Goal: Information Seeking & Learning: Learn about a topic

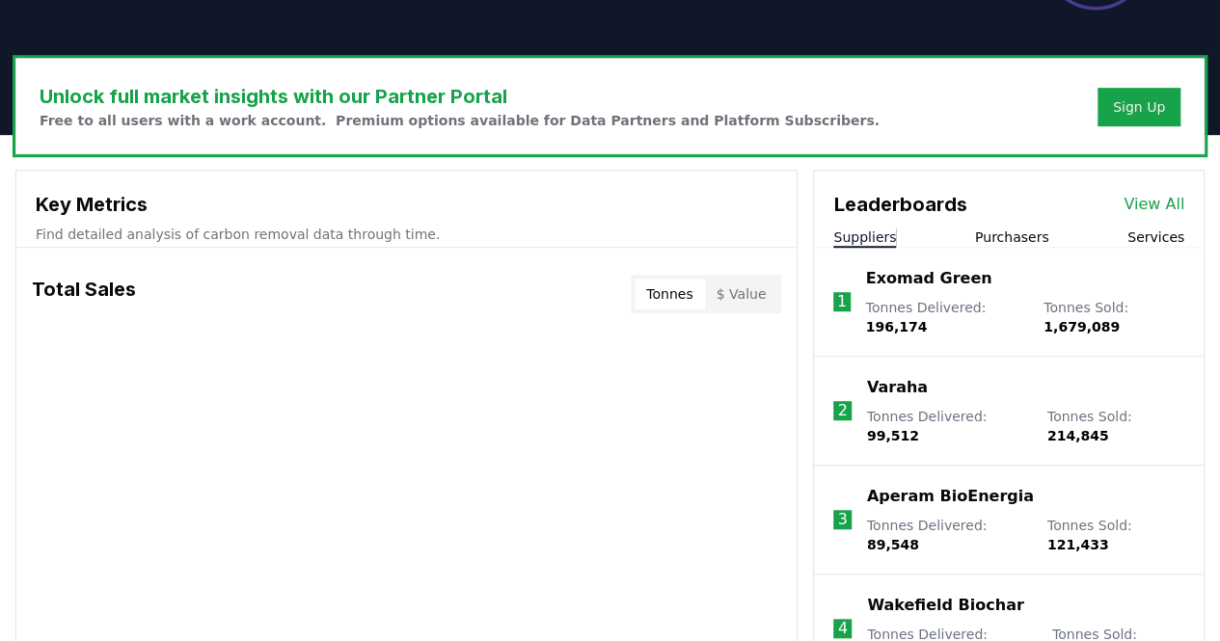
scroll to position [539, 0]
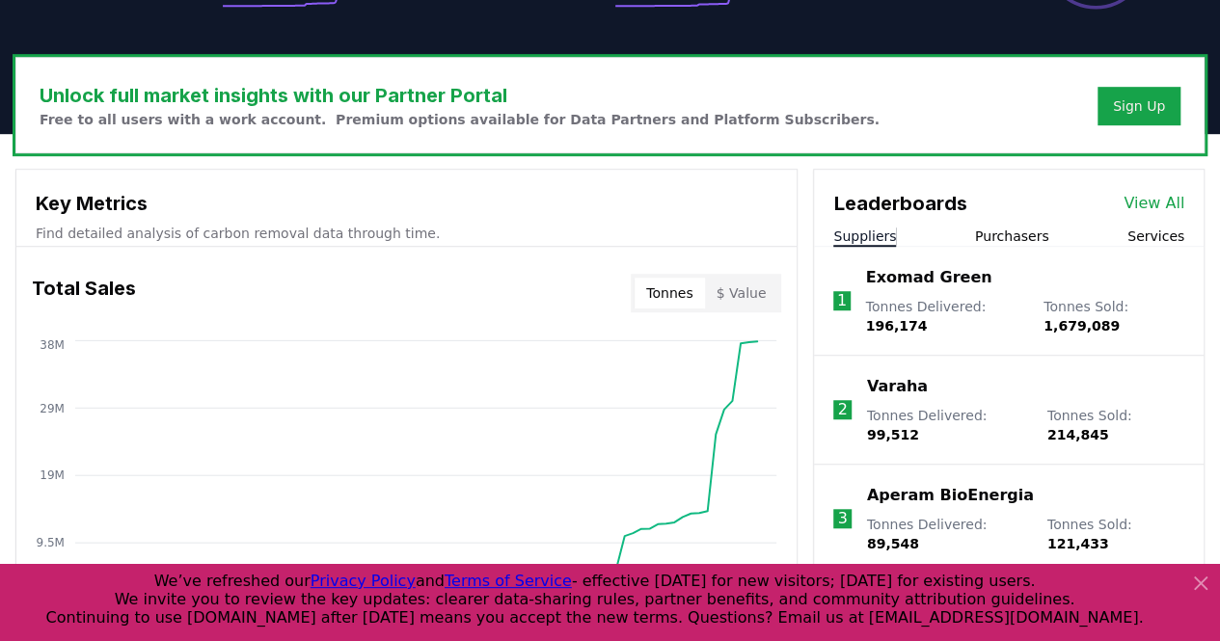
click at [1022, 229] on button "Purchasers" at bounding box center [1012, 236] width 74 height 19
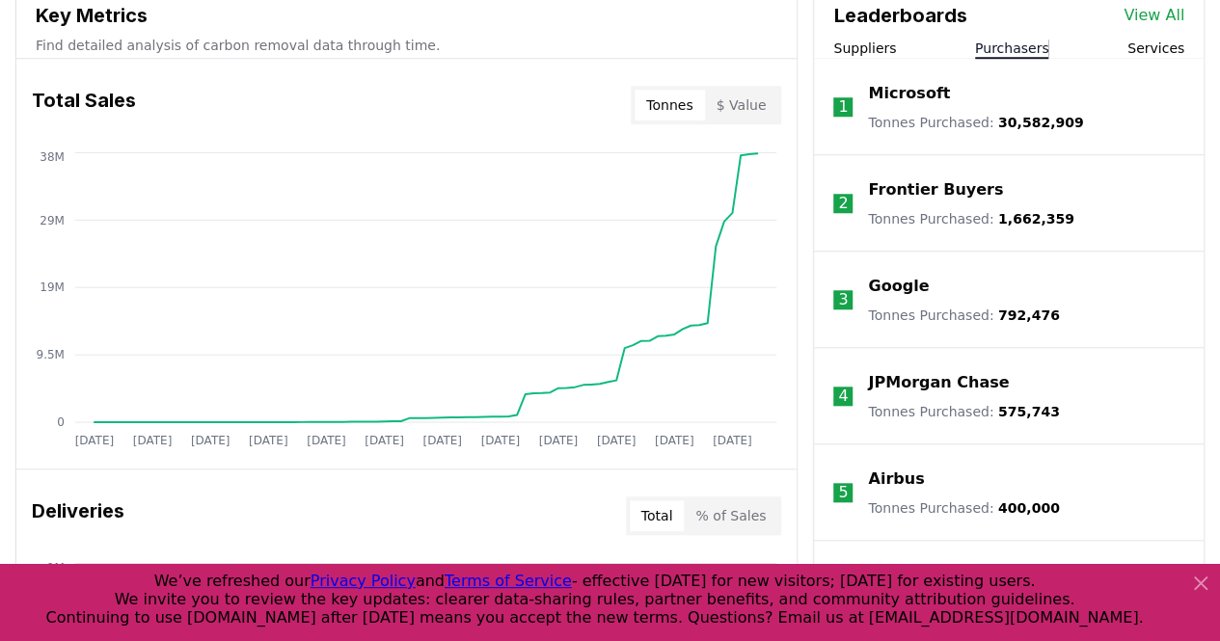
scroll to position [729, 0]
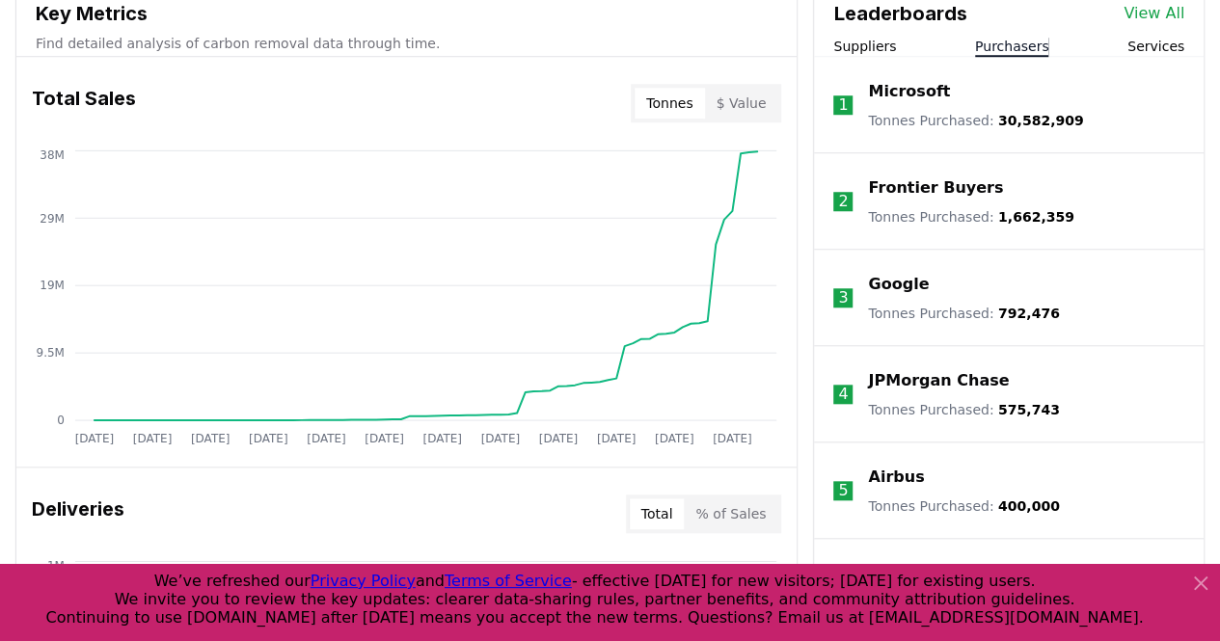
click at [1202, 595] on icon at bounding box center [1200, 583] width 23 height 23
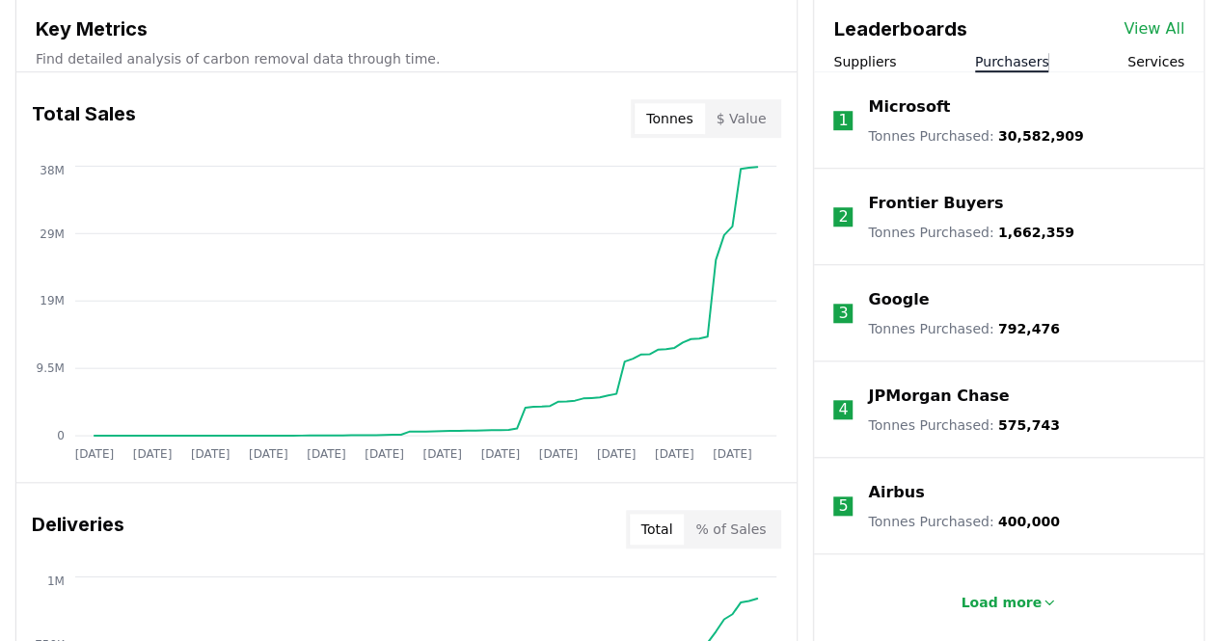
scroll to position [715, 0]
click at [1019, 596] on p "Load more" at bounding box center [1001, 601] width 81 height 19
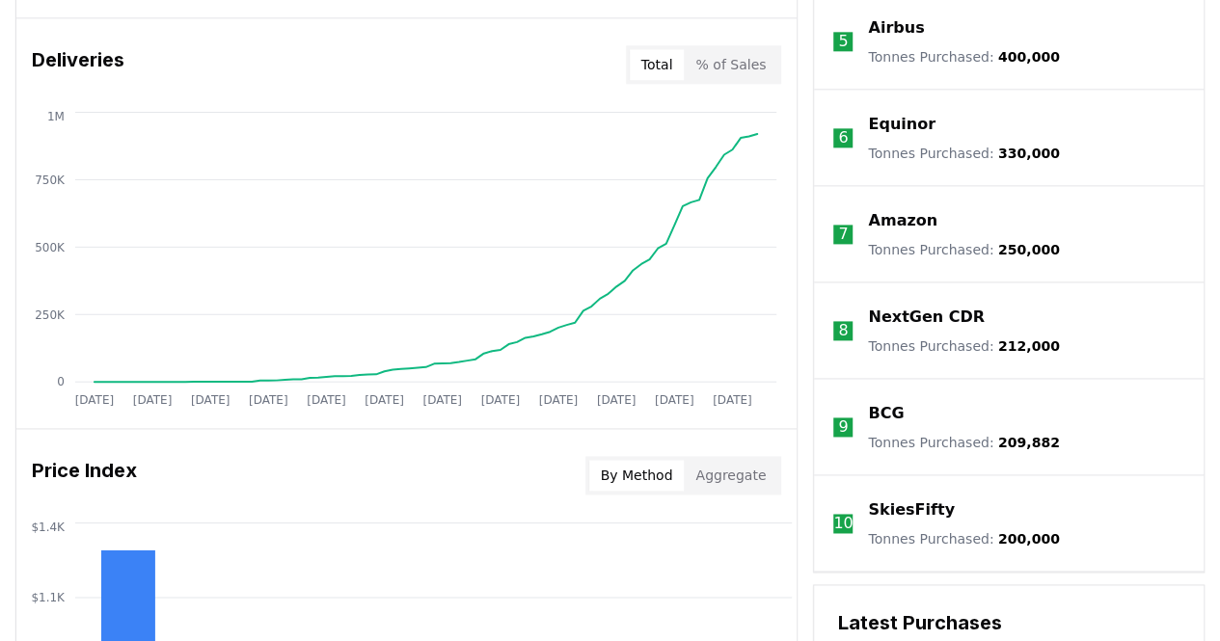
scroll to position [1191, 0]
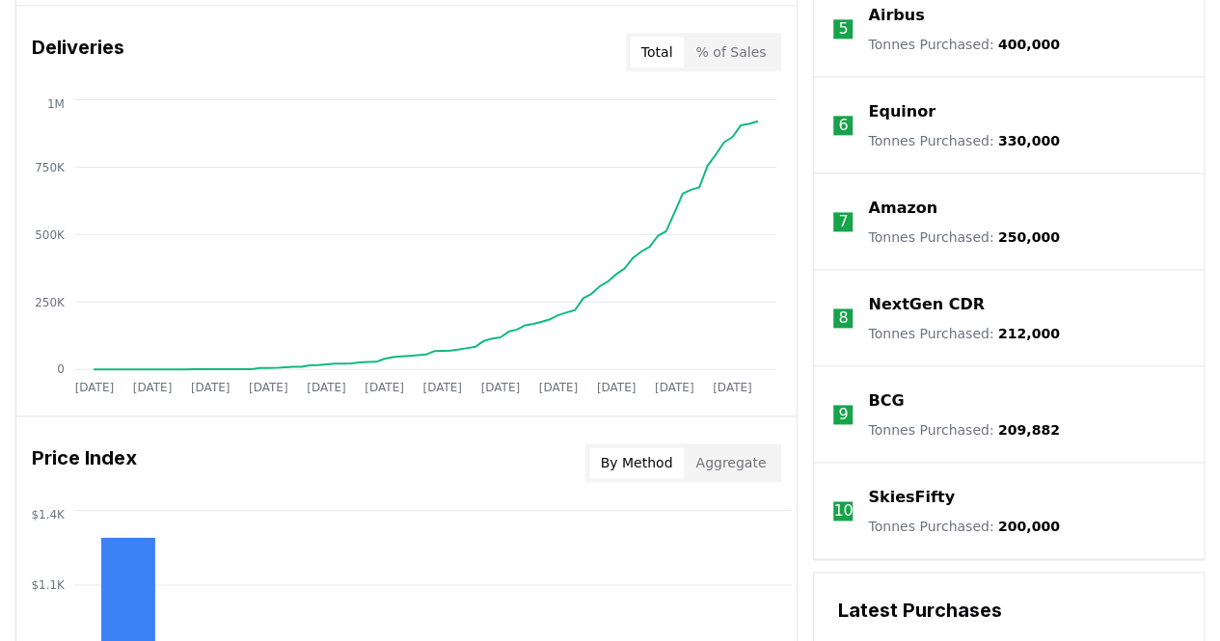
click at [880, 394] on p "BCG" at bounding box center [886, 401] width 36 height 23
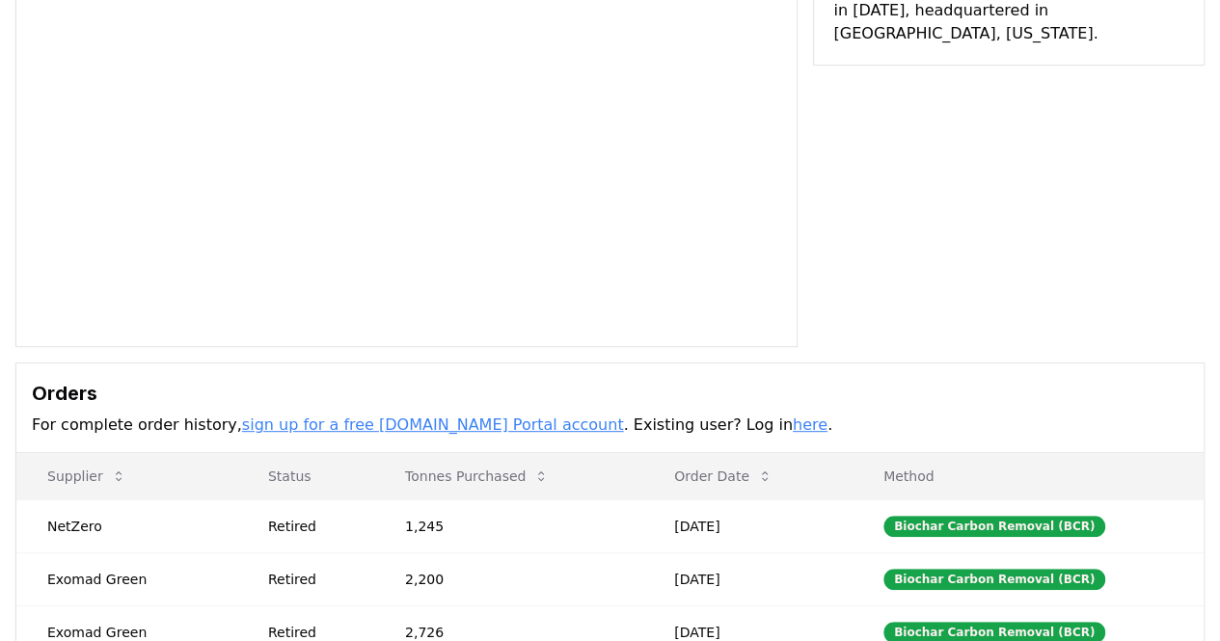
scroll to position [211, 0]
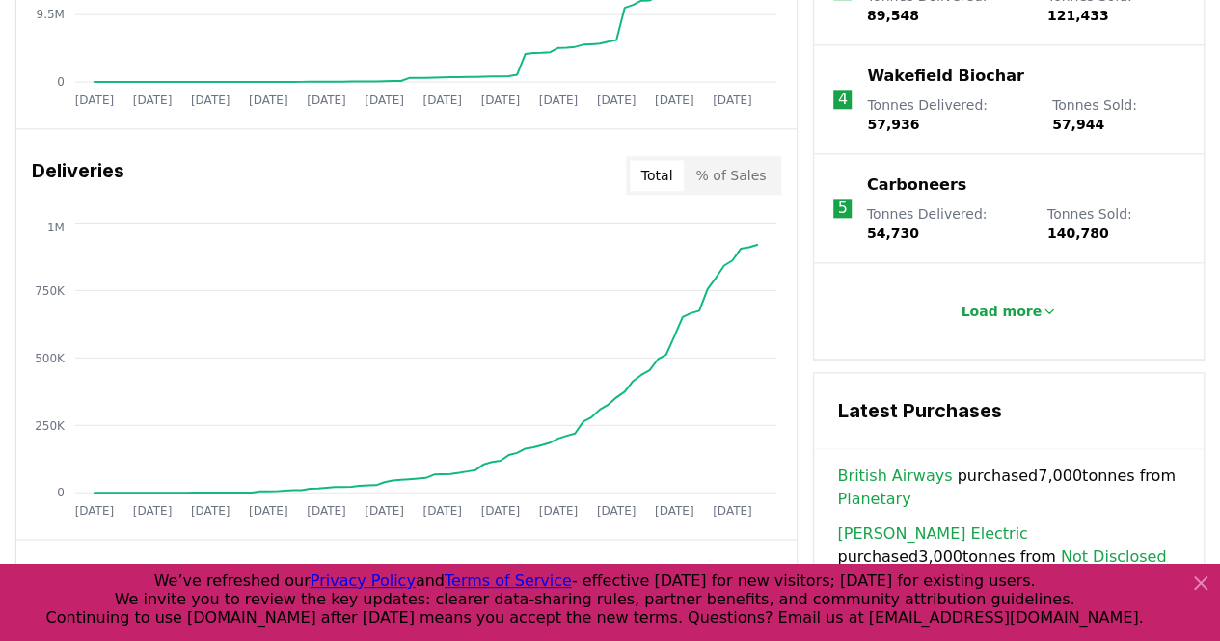
scroll to position [1056, 0]
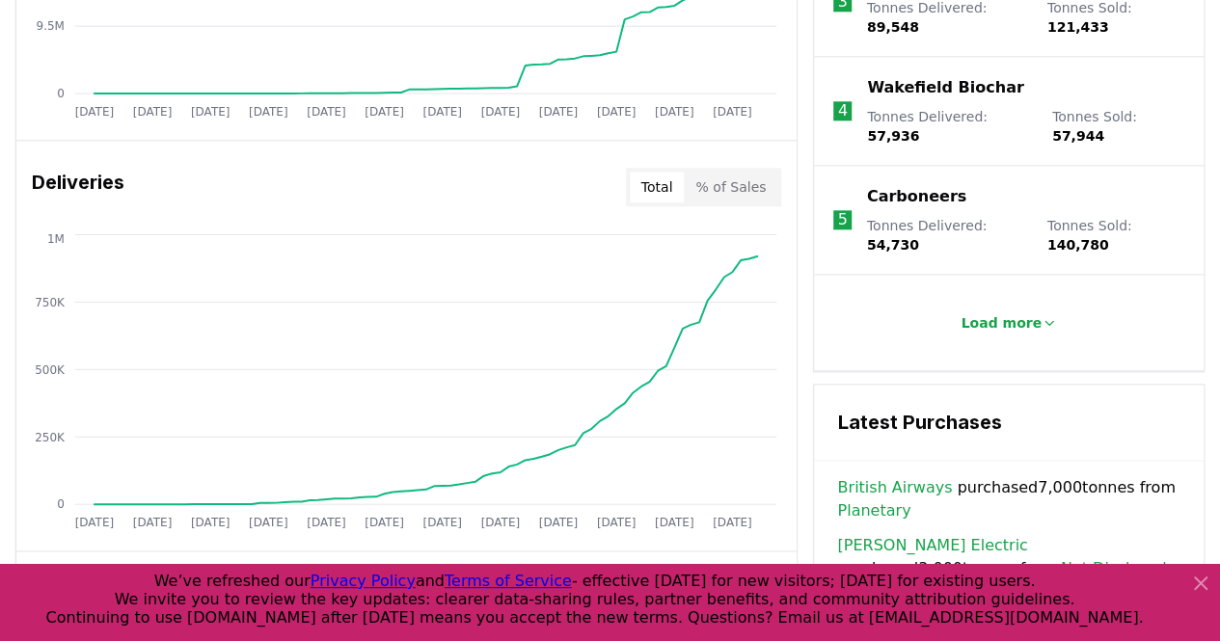
click at [1207, 583] on icon at bounding box center [1200, 583] width 23 height 23
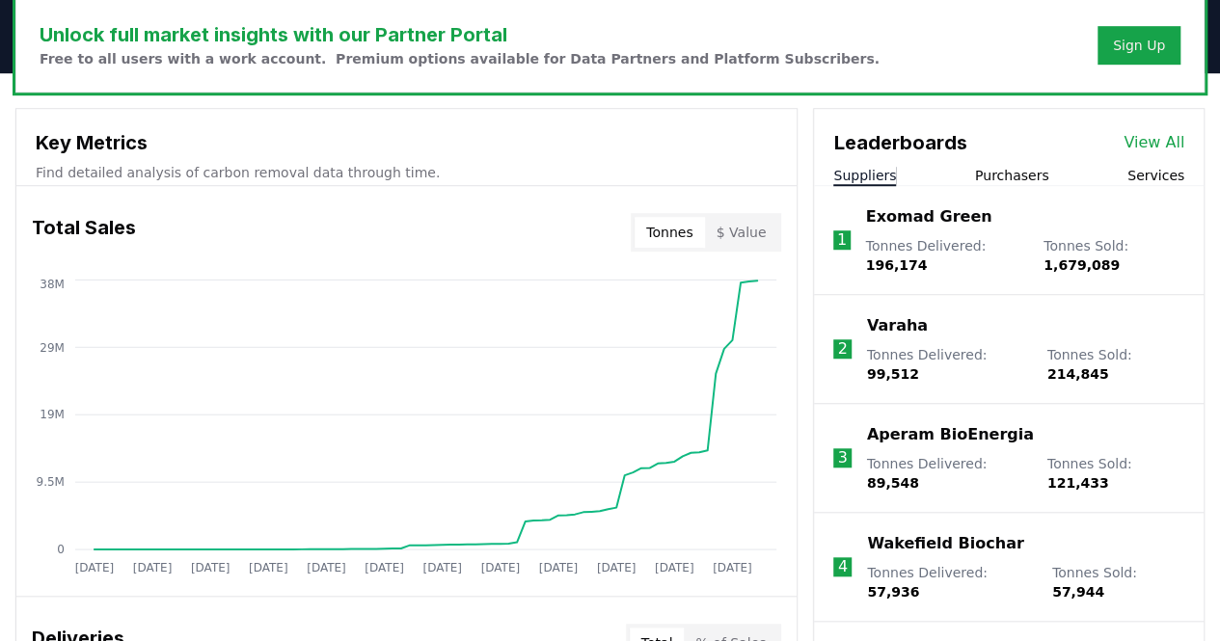
scroll to position [666, 0]
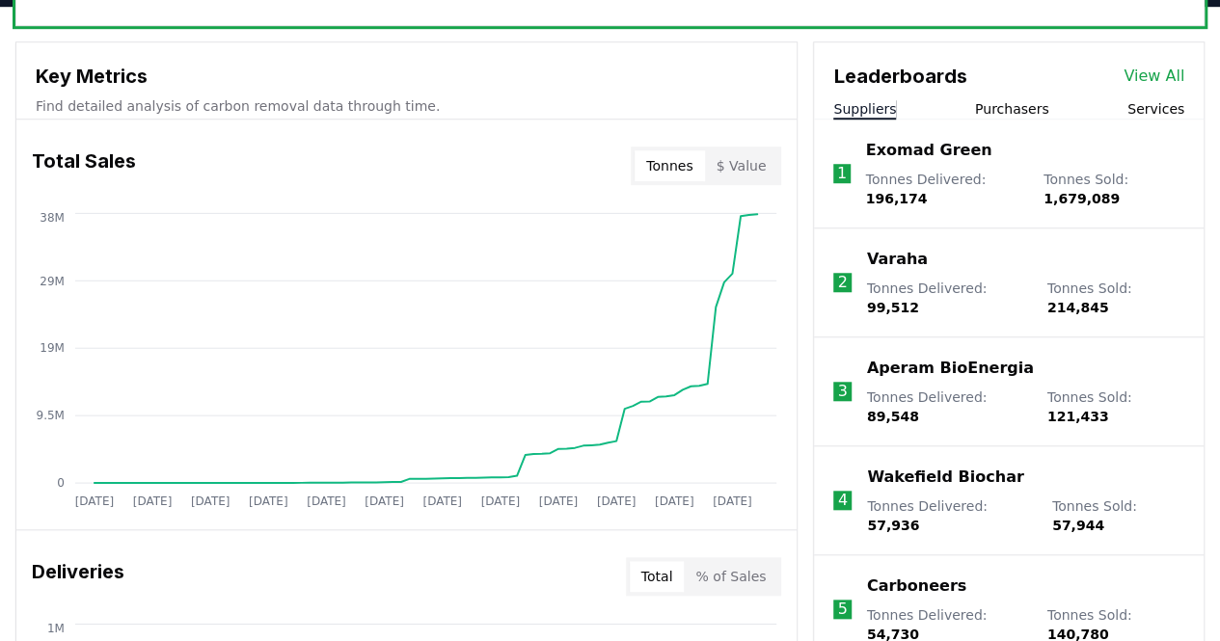
click at [1026, 109] on button "Purchasers" at bounding box center [1012, 108] width 74 height 19
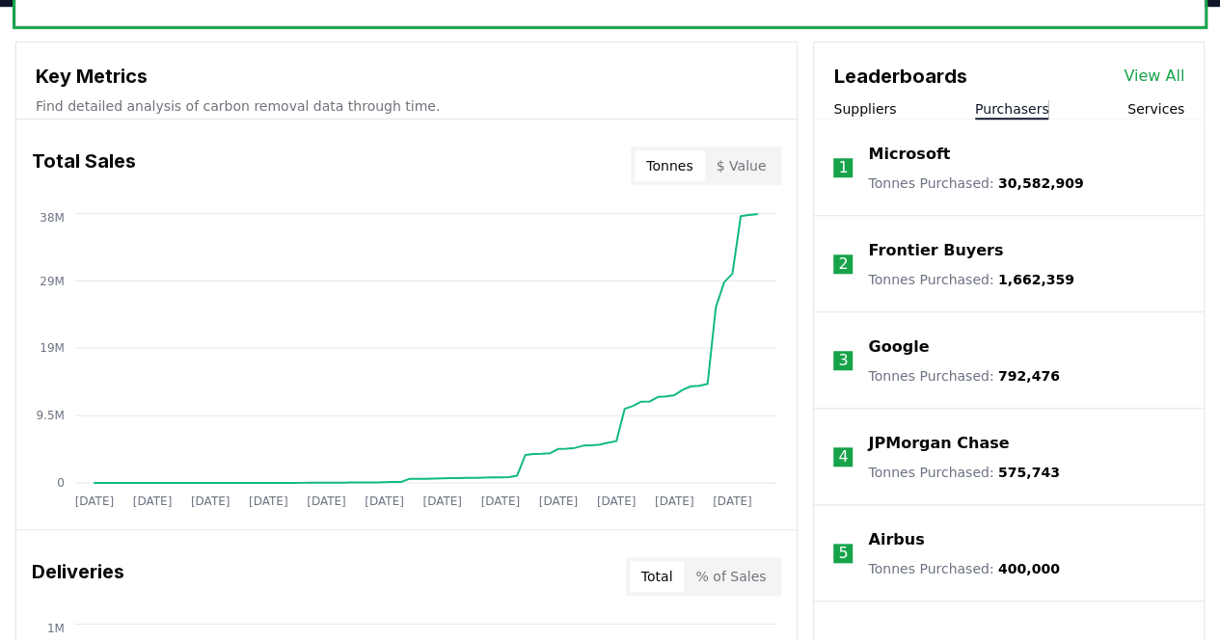
scroll to position [718, 0]
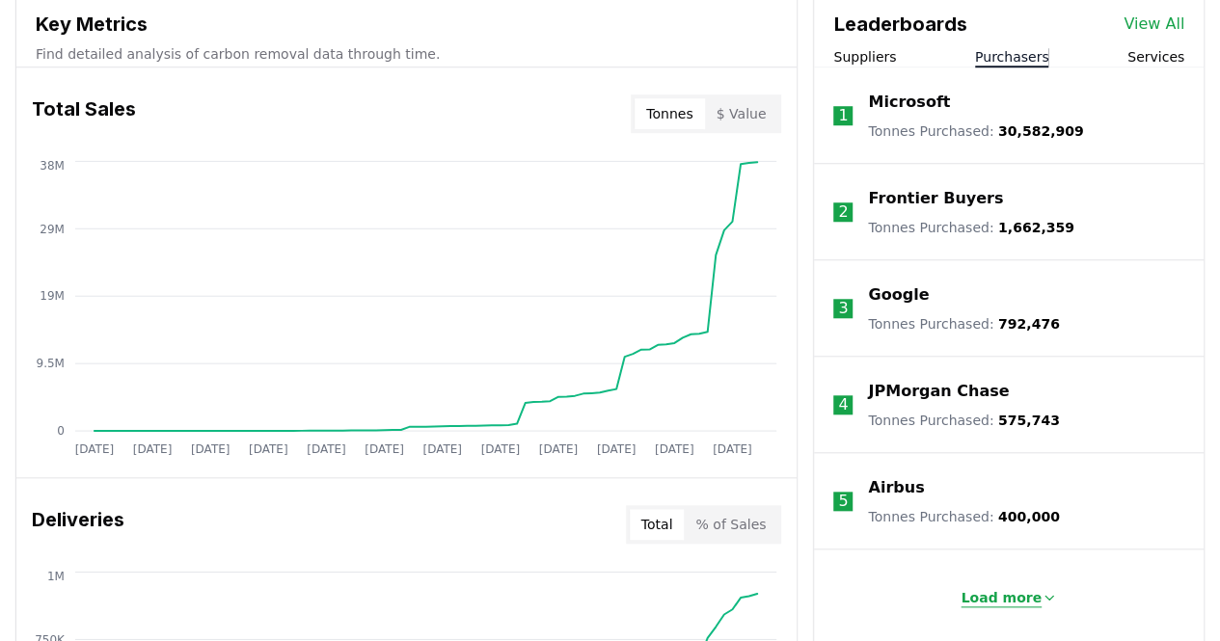
click at [1026, 598] on p "Load more" at bounding box center [1001, 597] width 81 height 19
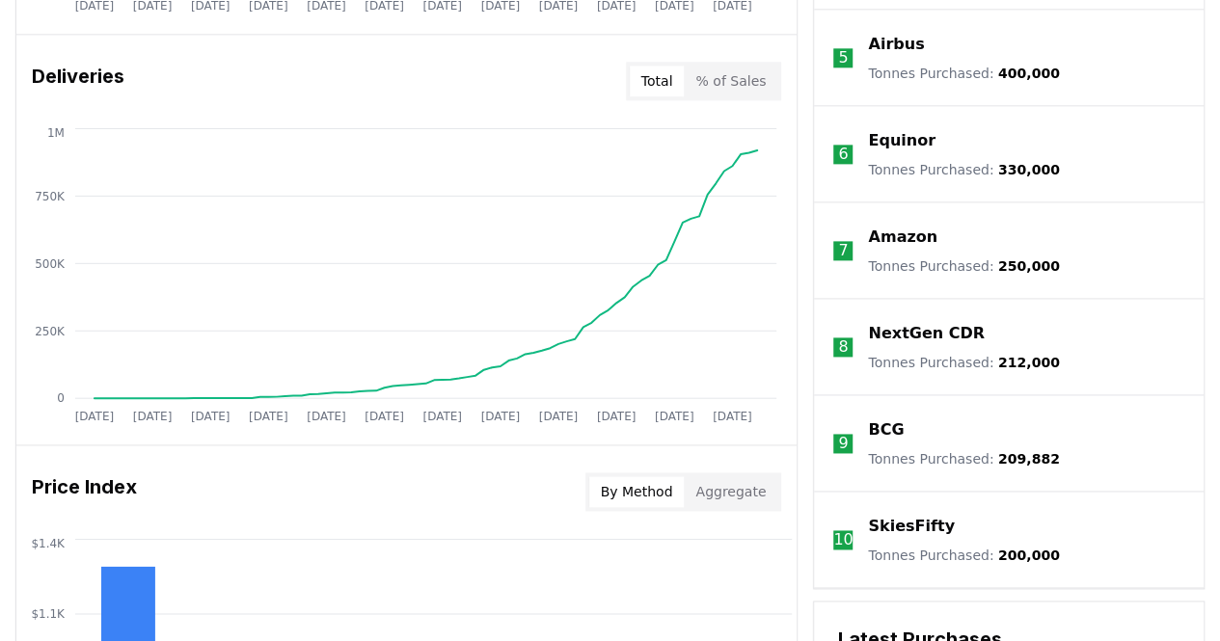
scroll to position [1173, 0]
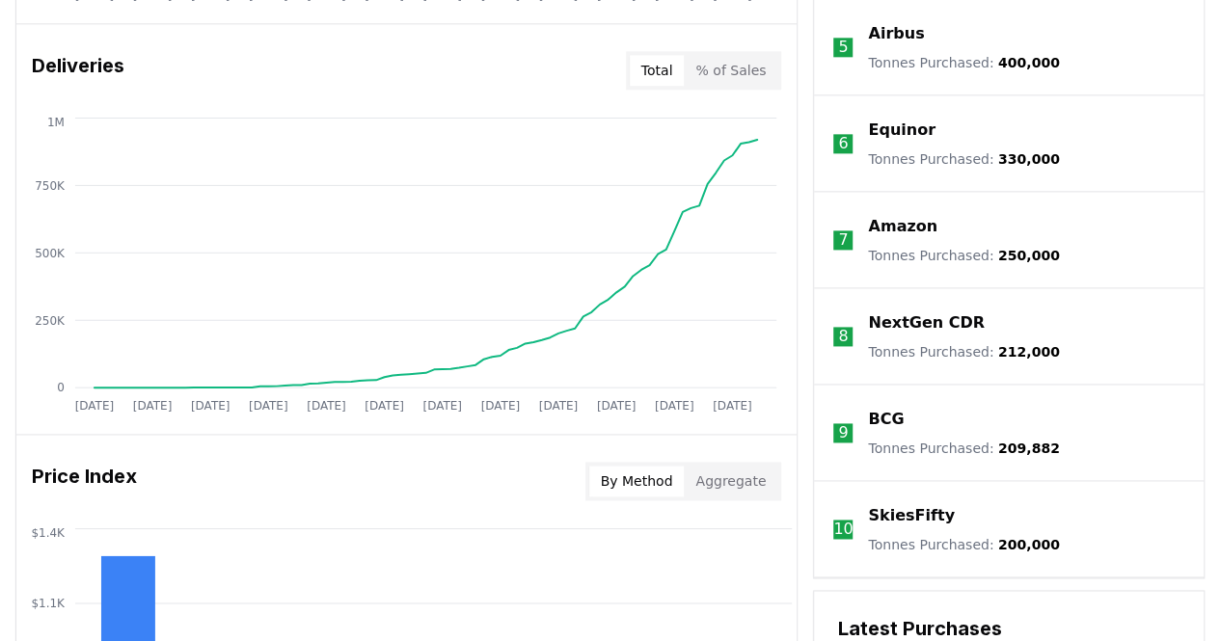
click at [868, 505] on p "SkiesFifty" at bounding box center [911, 515] width 86 height 23
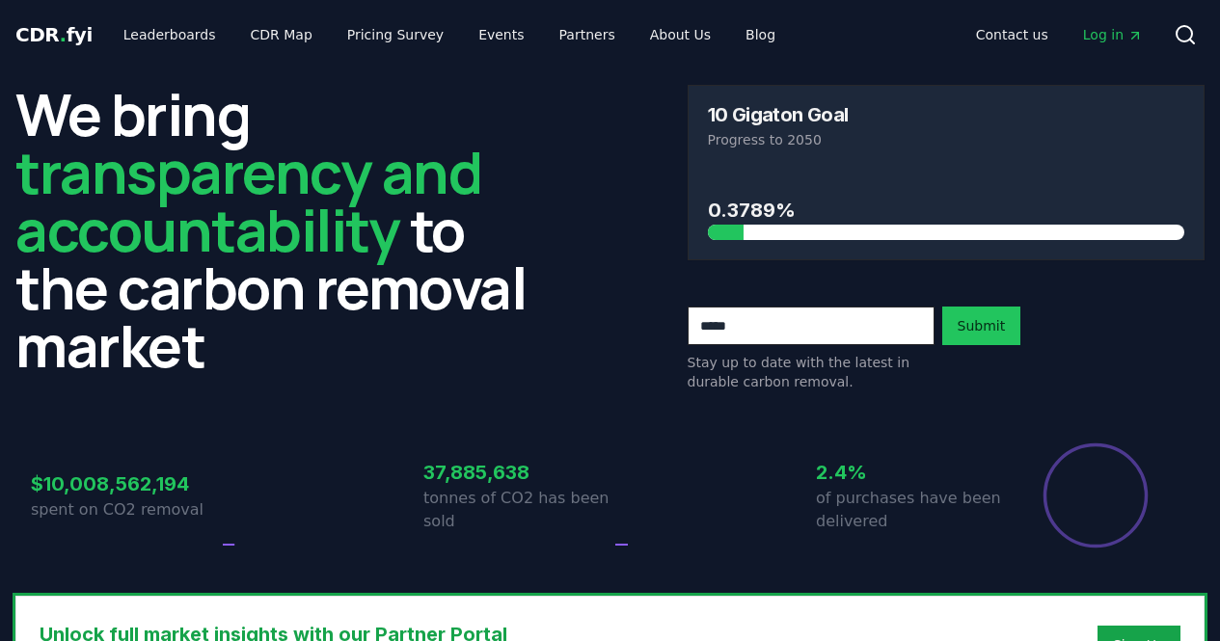
scroll to position [1173, 0]
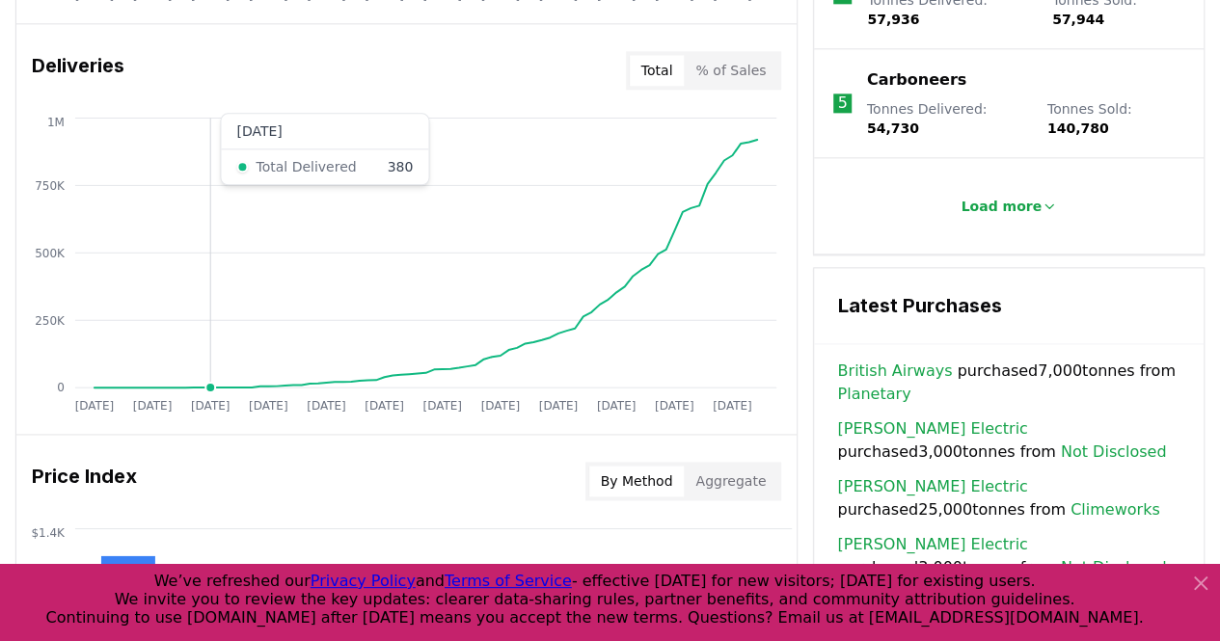
click at [213, 234] on icon "Jan 2019 Aug 2019 Mar 2020 Oct 2020 May 2021 Dec 2021 Jul 2022 Feb 2023 Sep 202…" at bounding box center [398, 267] width 765 height 309
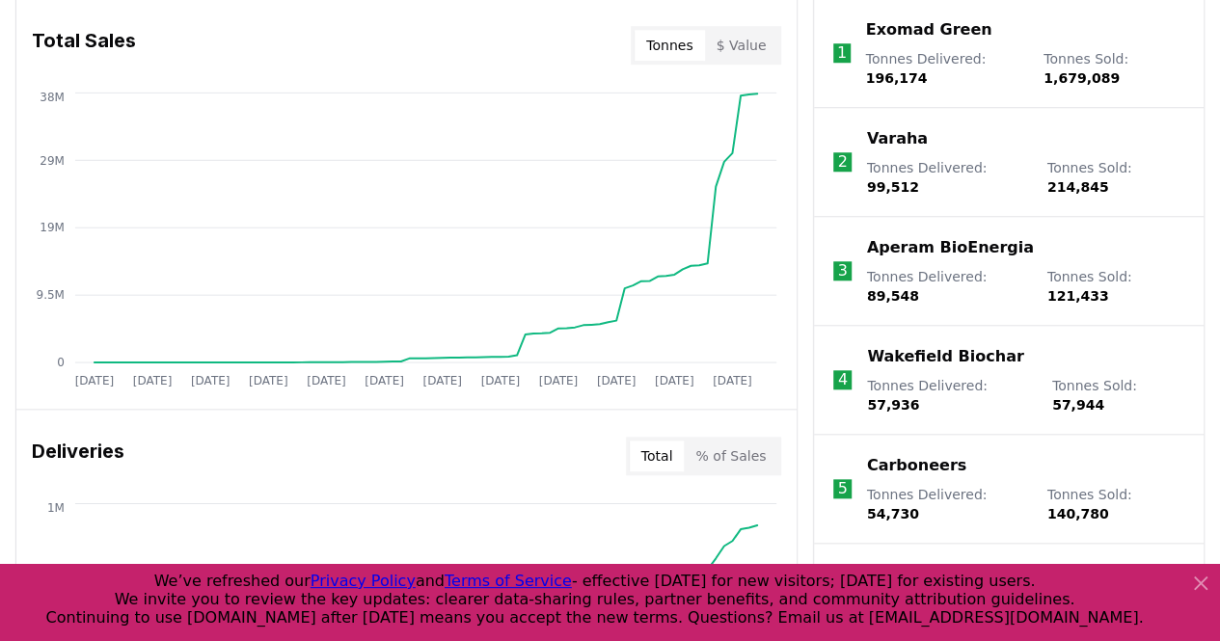
scroll to position [718, 0]
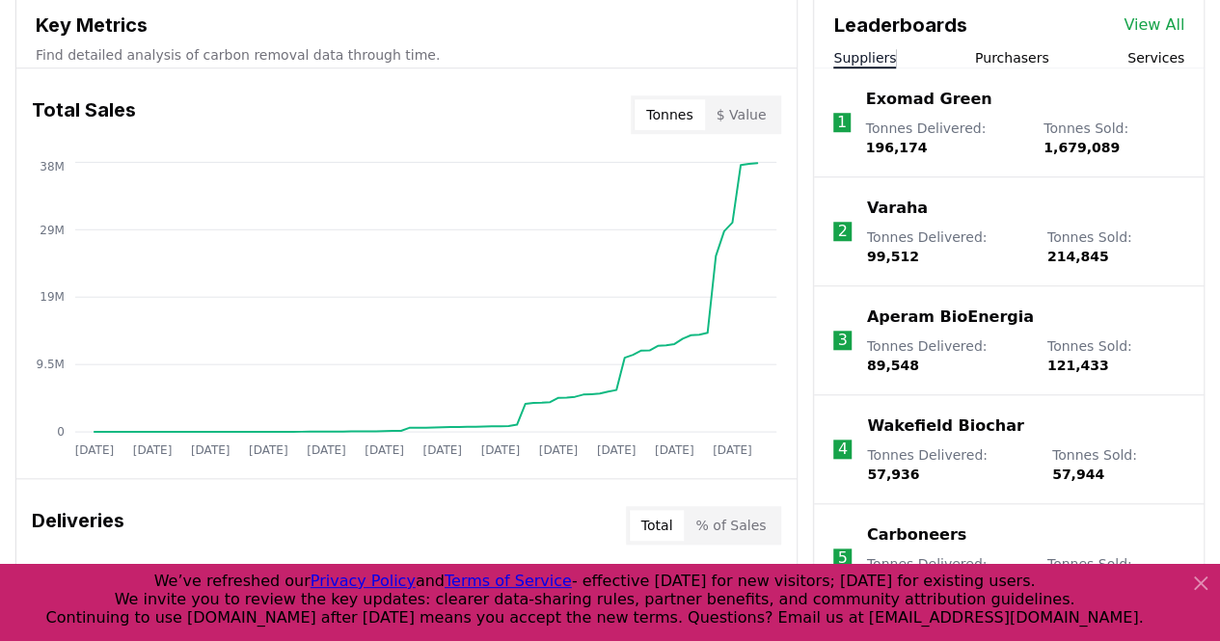
click at [1190, 582] on icon at bounding box center [1200, 583] width 23 height 23
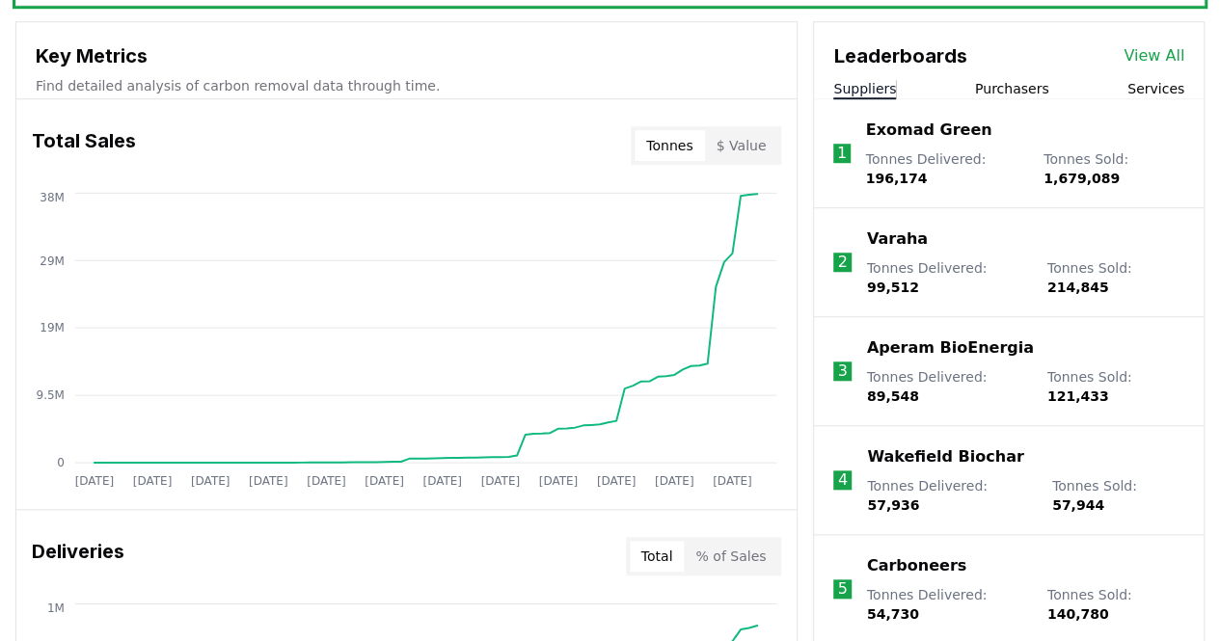
scroll to position [683, 0]
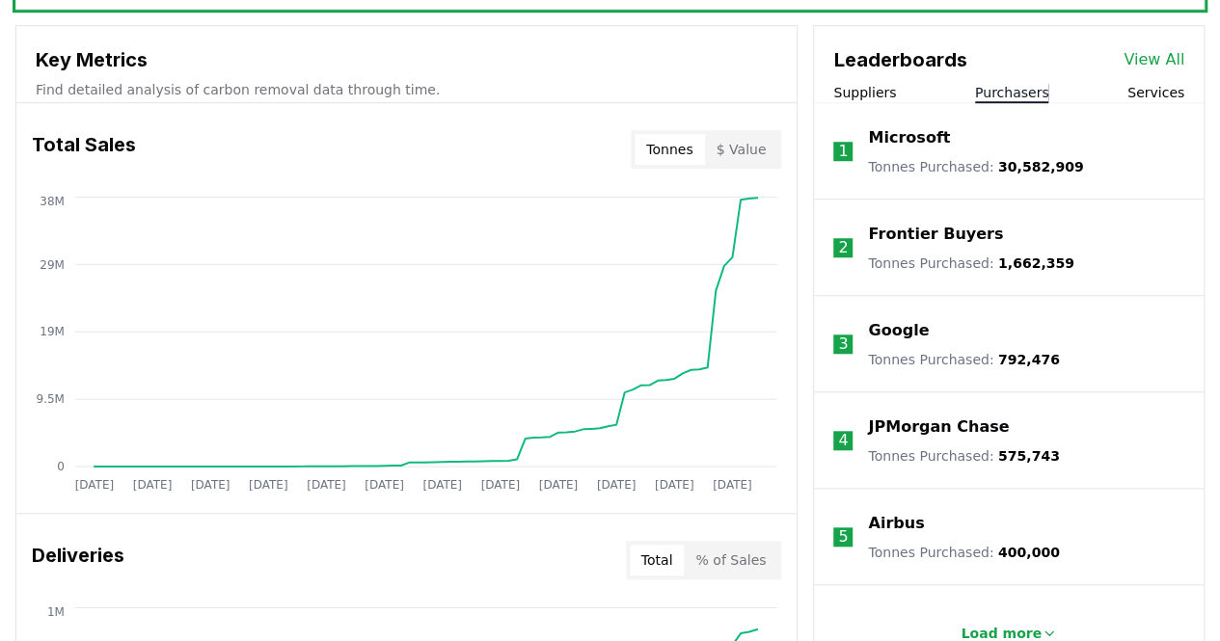
click at [1017, 96] on button "Purchasers" at bounding box center [1012, 92] width 74 height 19
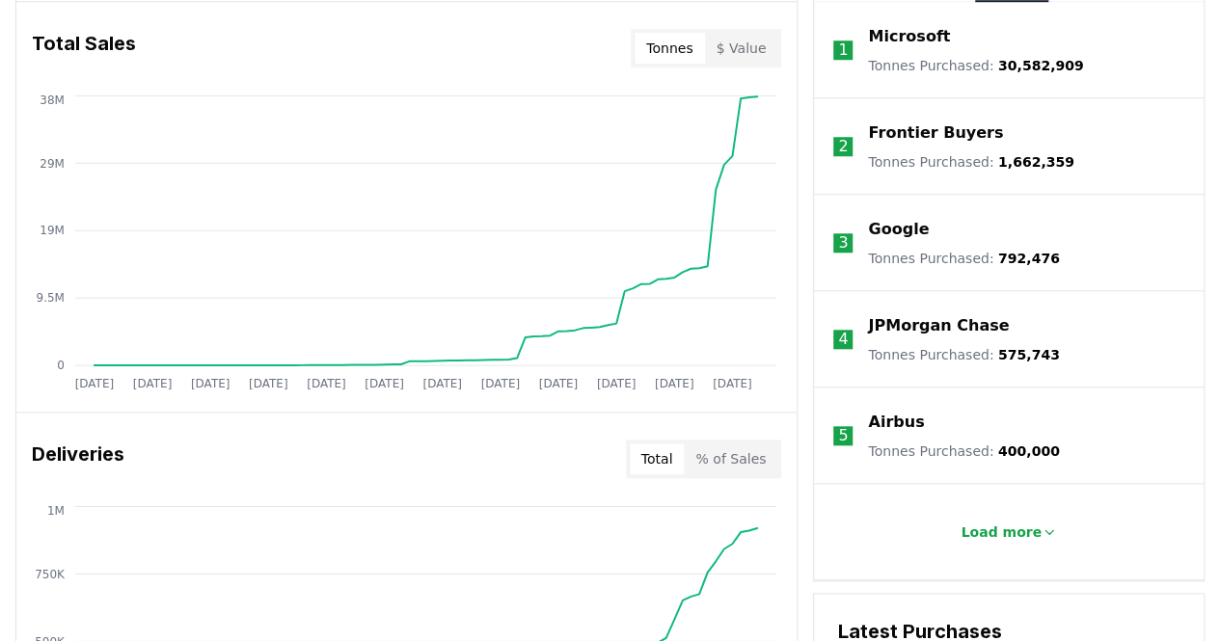
scroll to position [788, 0]
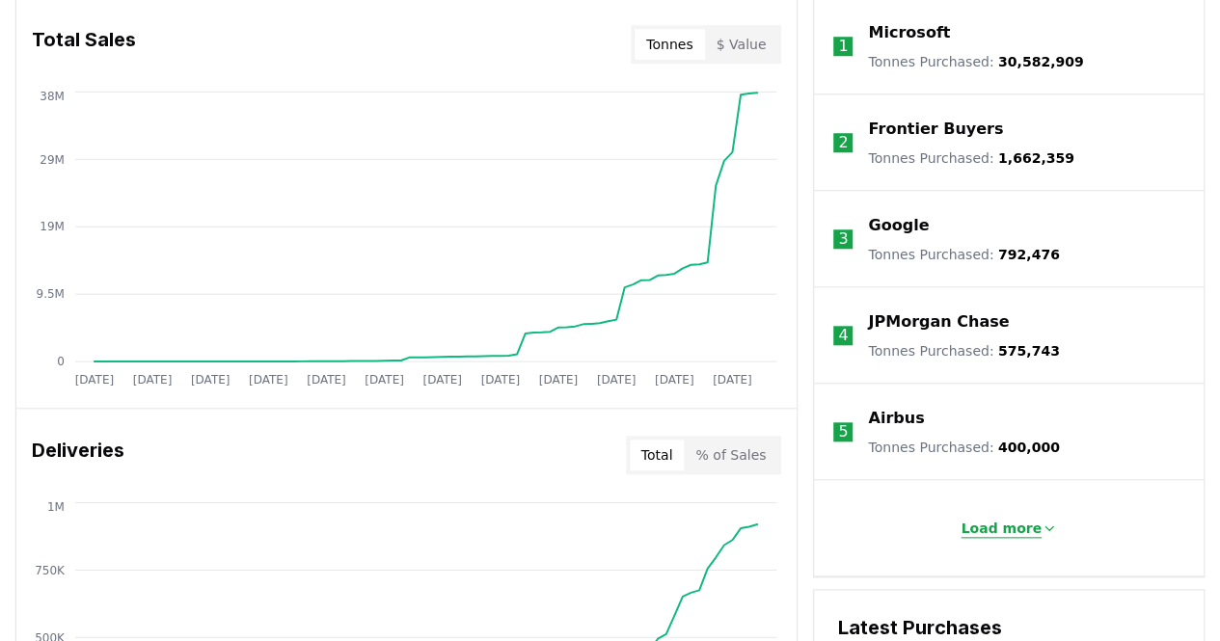
click at [1024, 529] on p "Load more" at bounding box center [1001, 528] width 81 height 19
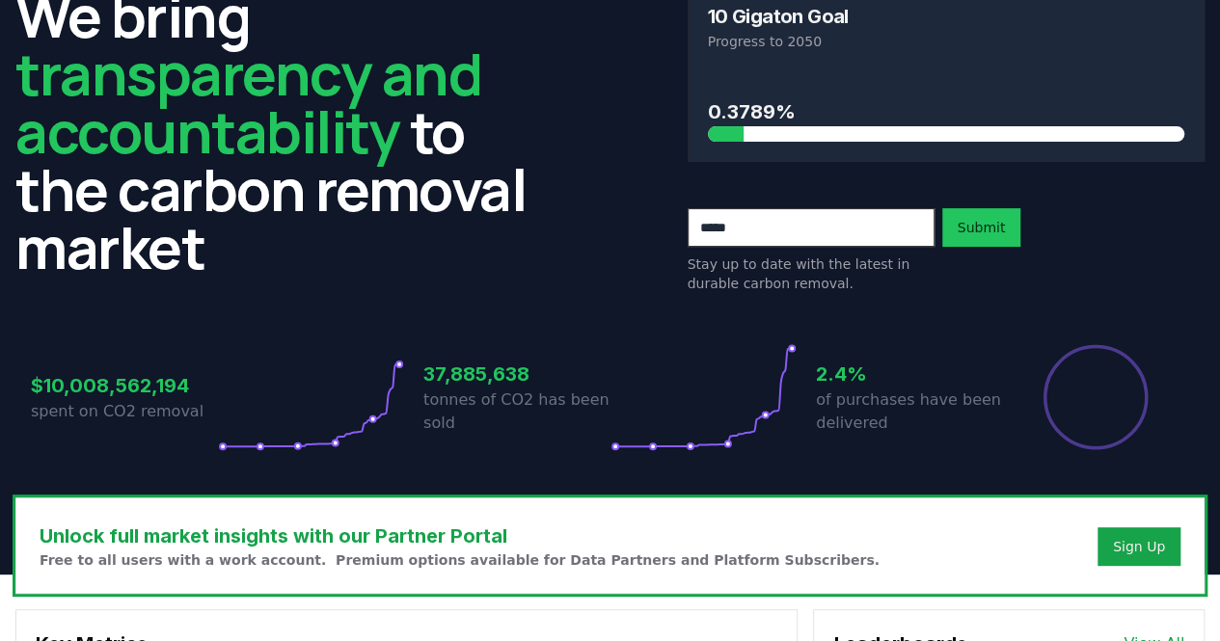
scroll to position [0, 0]
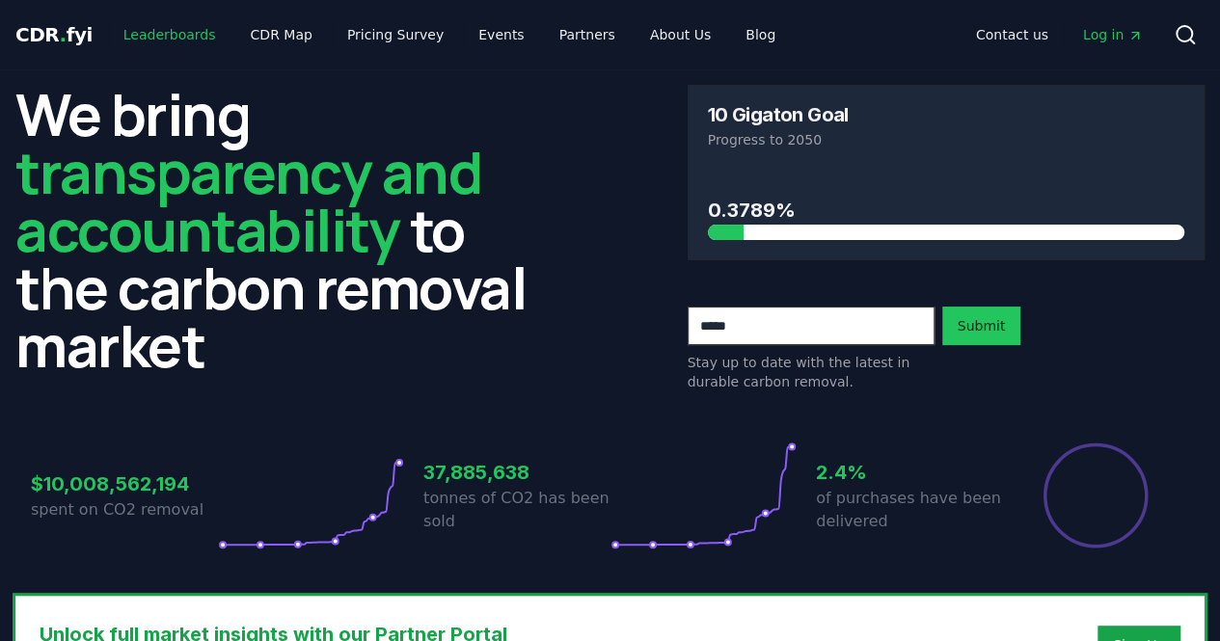
click at [147, 31] on link "Leaderboards" at bounding box center [169, 34] width 123 height 35
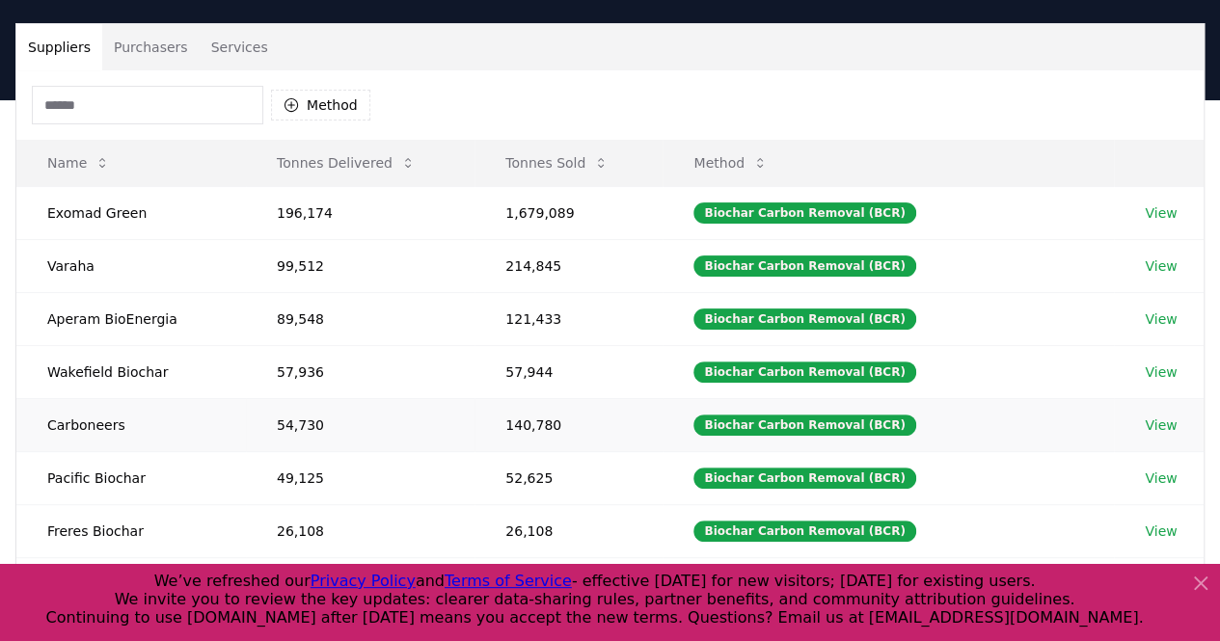
scroll to position [106, 0]
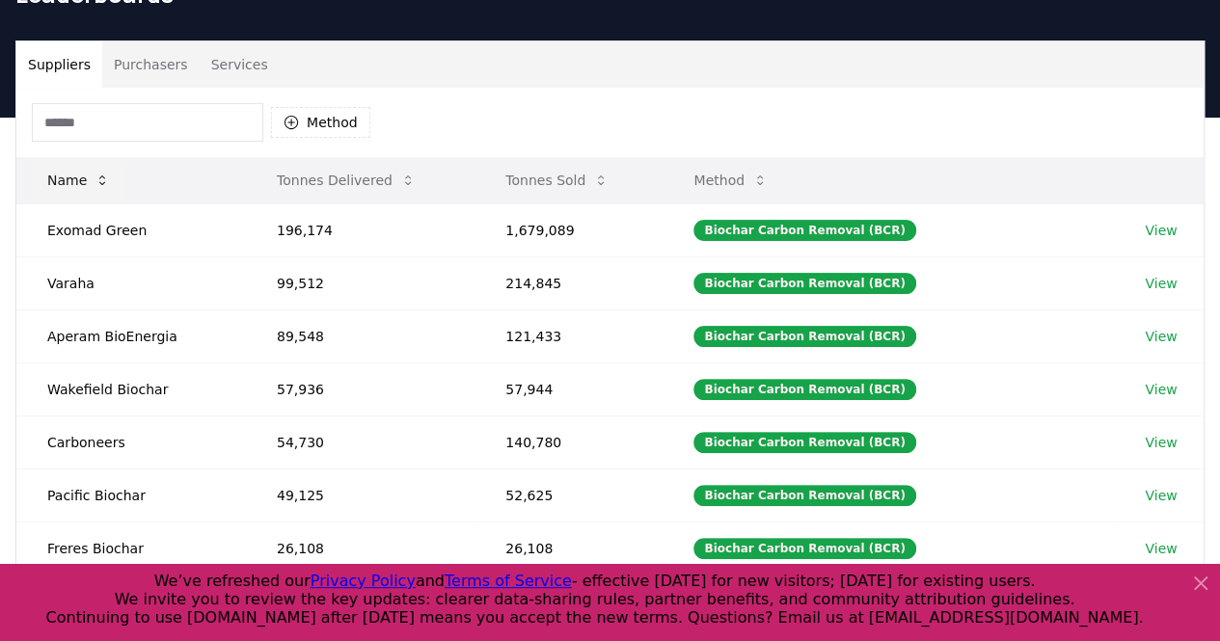
click at [91, 182] on button "Name" at bounding box center [79, 180] width 94 height 39
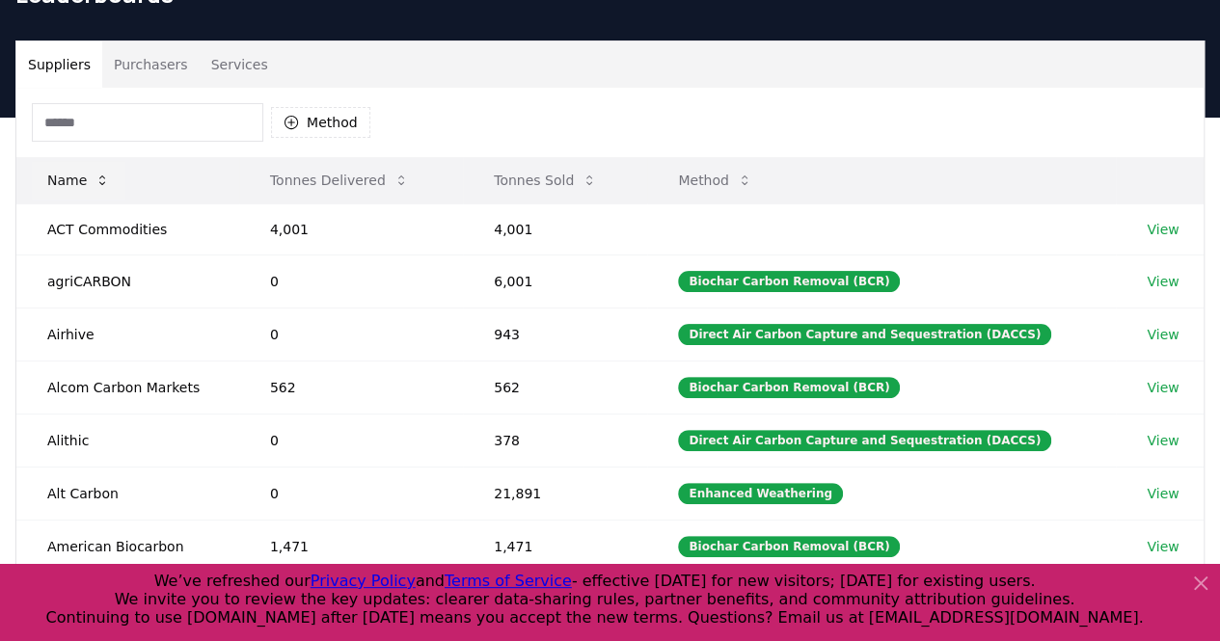
click at [91, 182] on button "Name" at bounding box center [79, 180] width 94 height 39
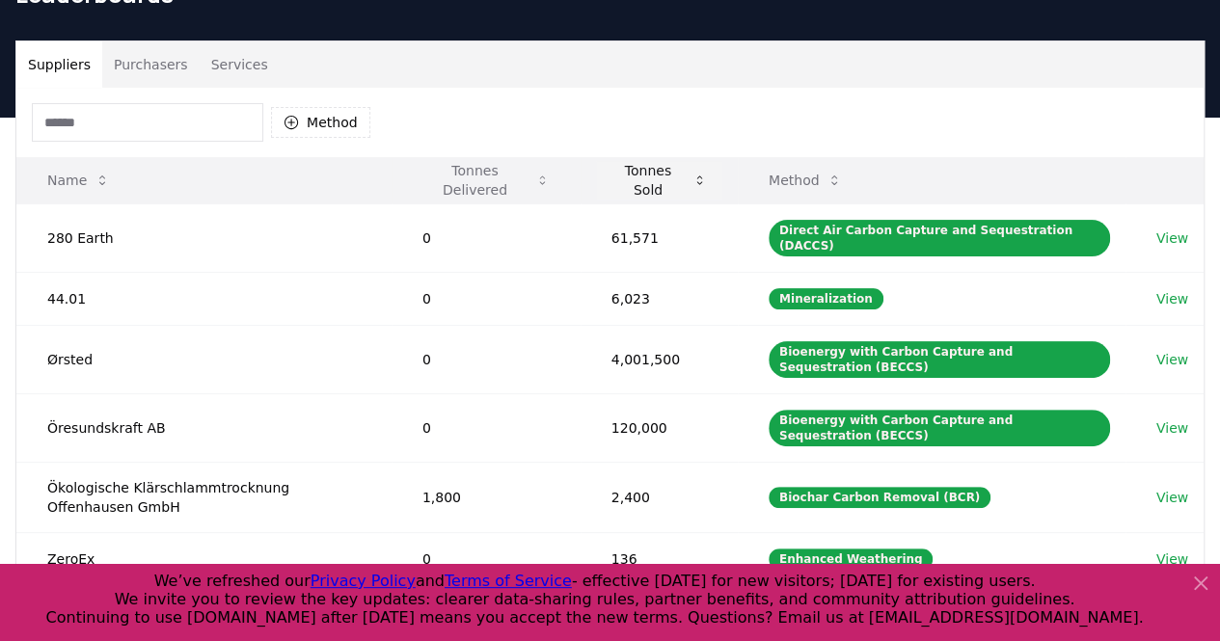
click at [634, 183] on button "Tonnes Sold" at bounding box center [659, 180] width 126 height 39
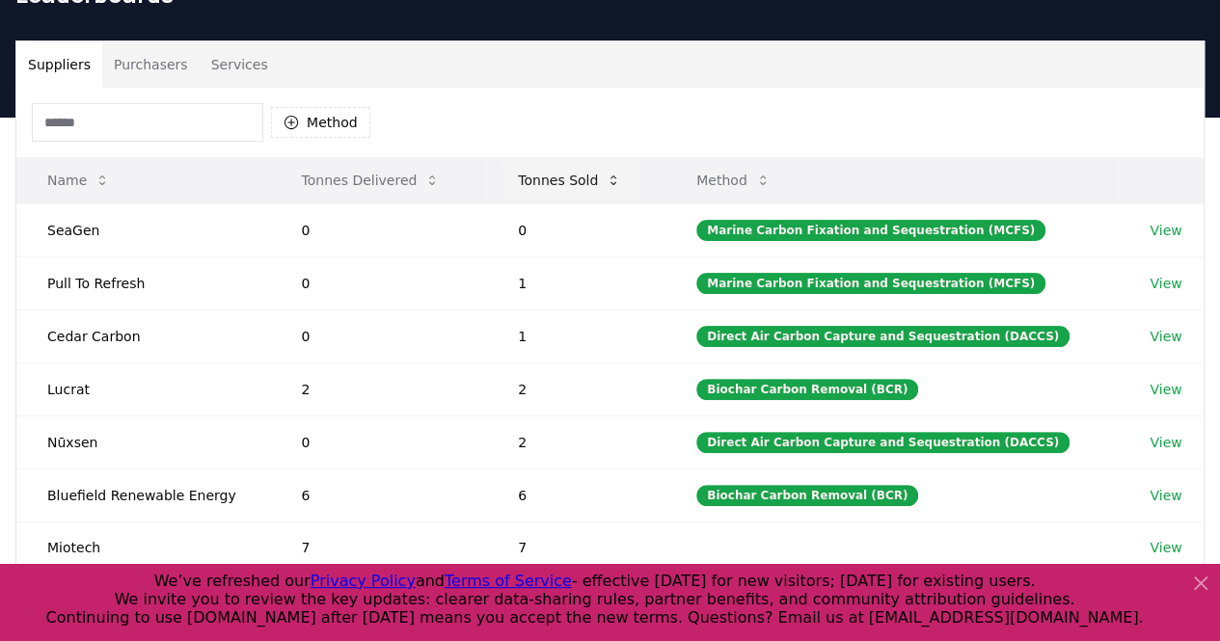
click at [627, 183] on button "Tonnes Sold" at bounding box center [569, 180] width 134 height 39
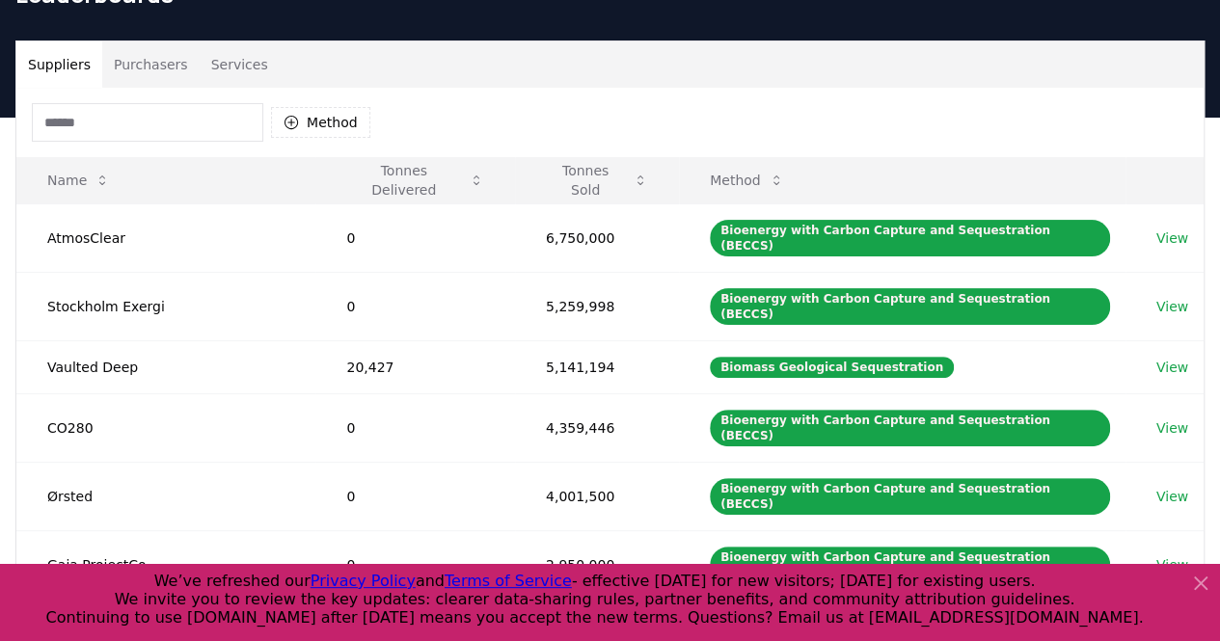
click at [1209, 578] on icon at bounding box center [1200, 583] width 23 height 23
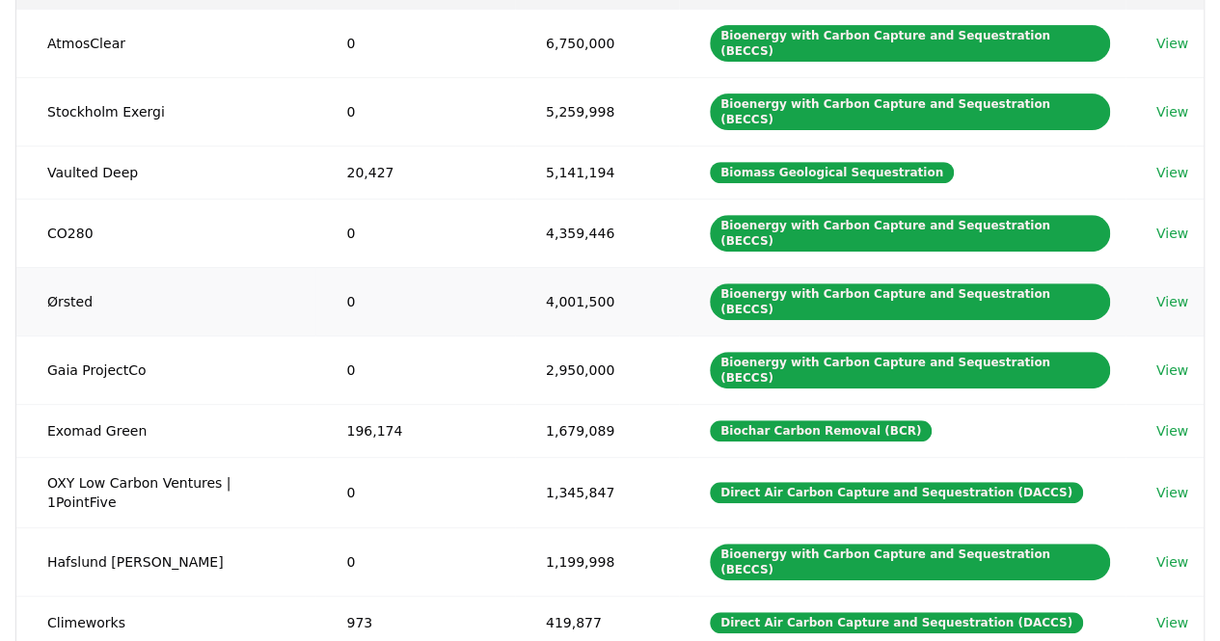
scroll to position [303, 0]
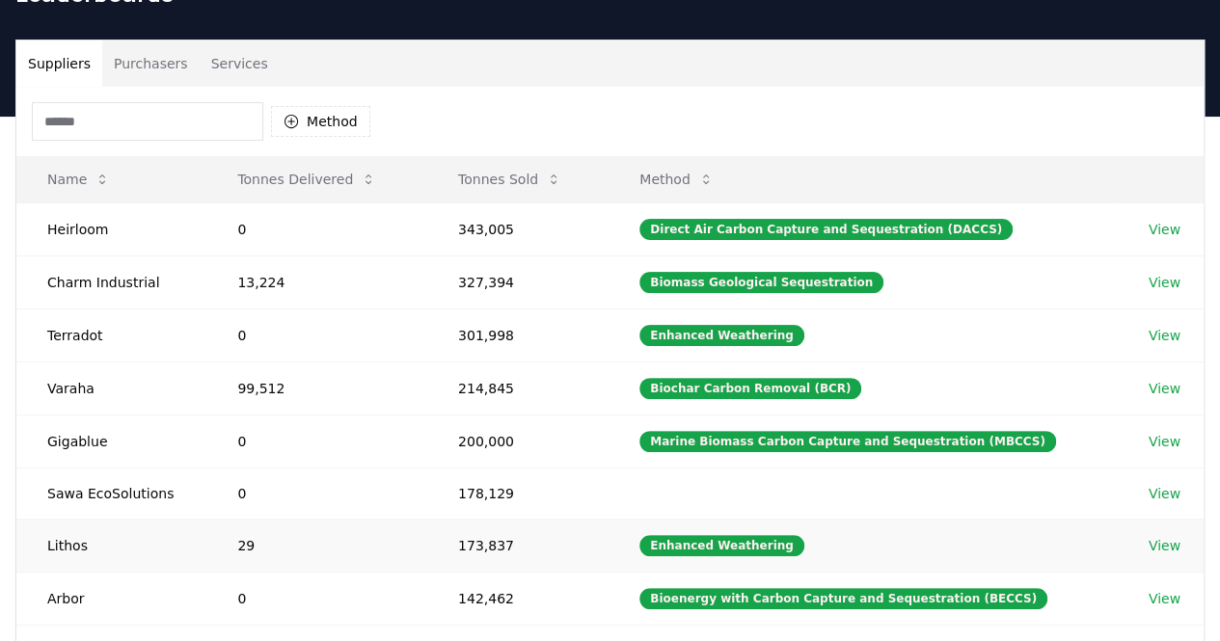
scroll to position [651, 0]
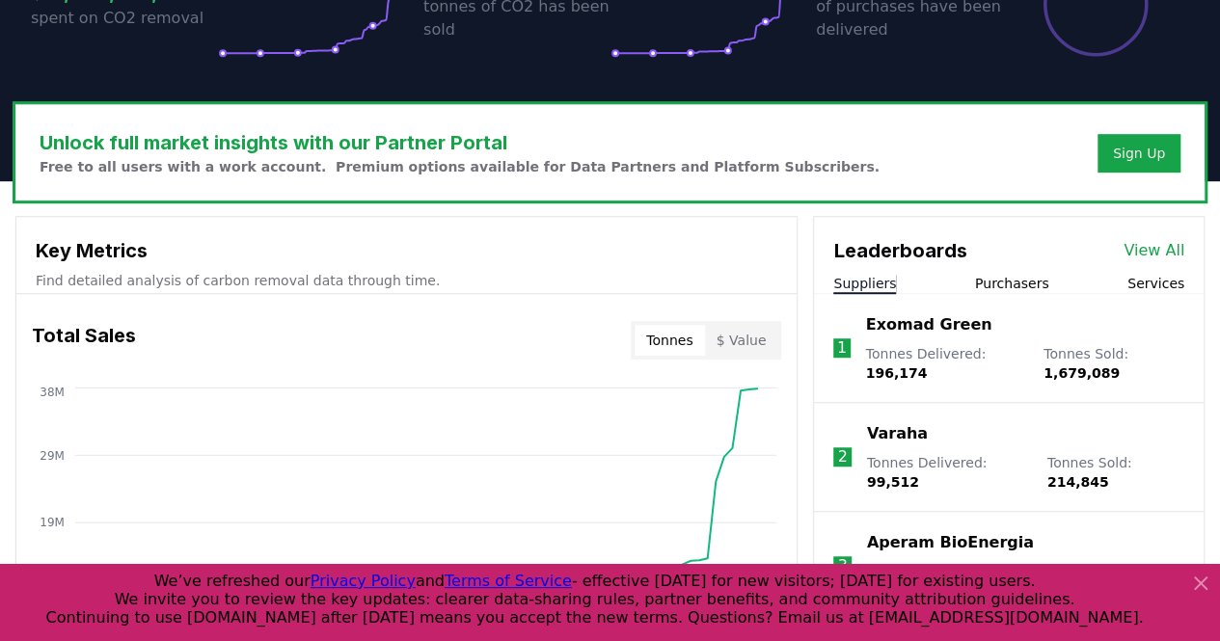
scroll to position [493, 0]
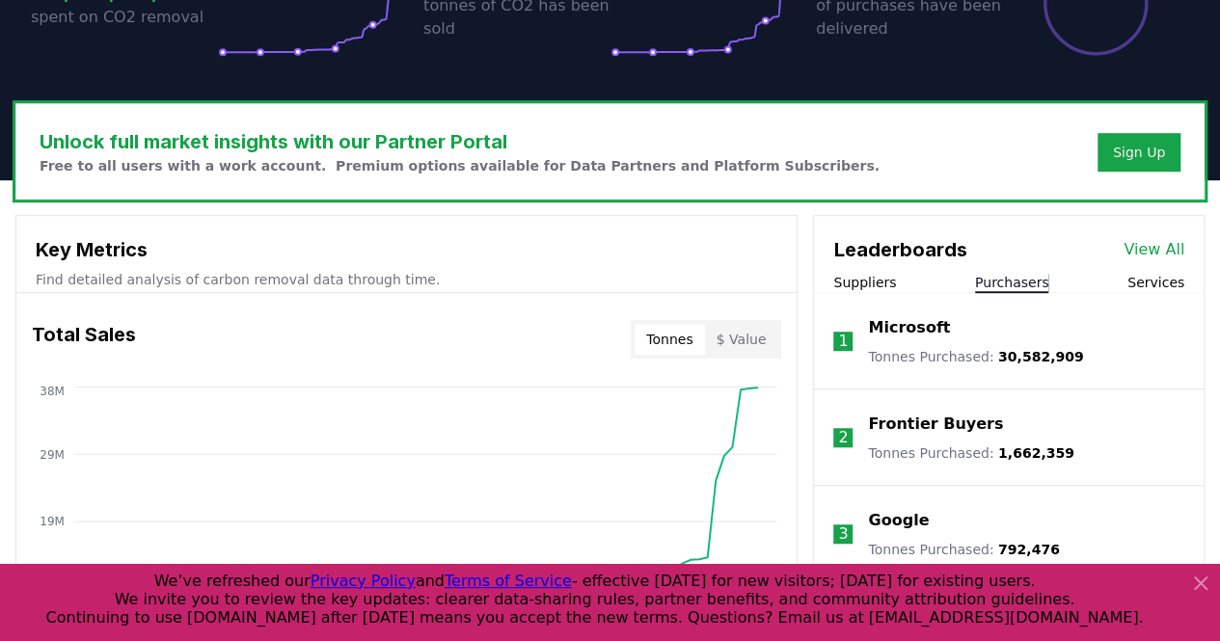
click at [1007, 286] on button "Purchasers" at bounding box center [1012, 282] width 74 height 19
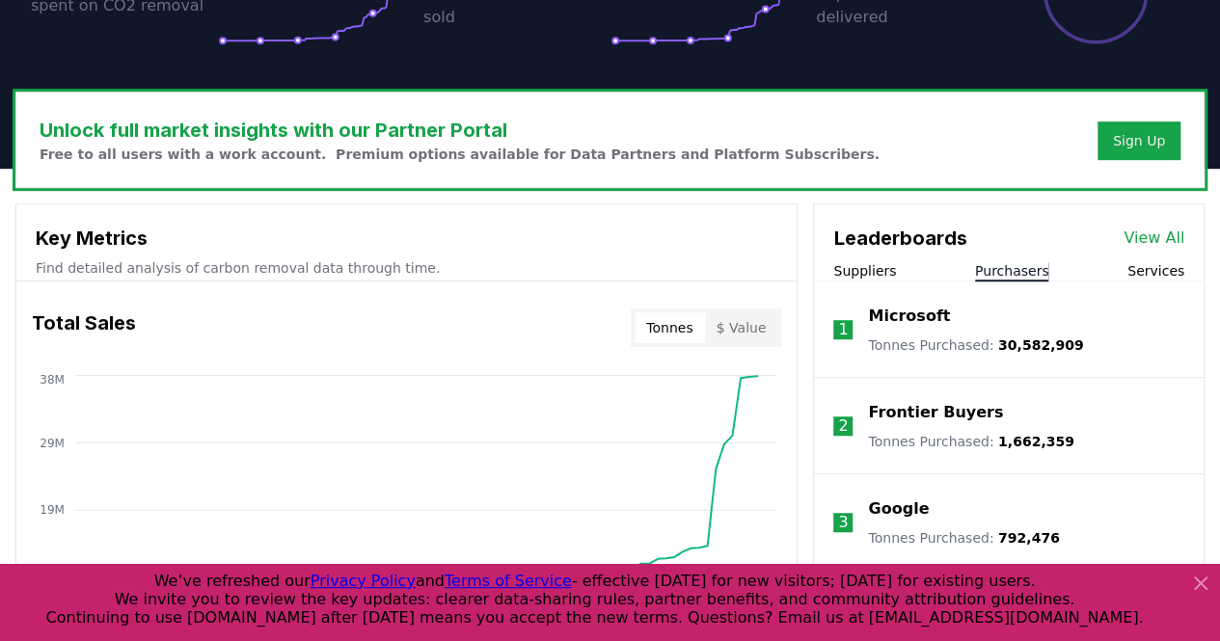
click at [904, 305] on p "Microsoft" at bounding box center [909, 316] width 82 height 23
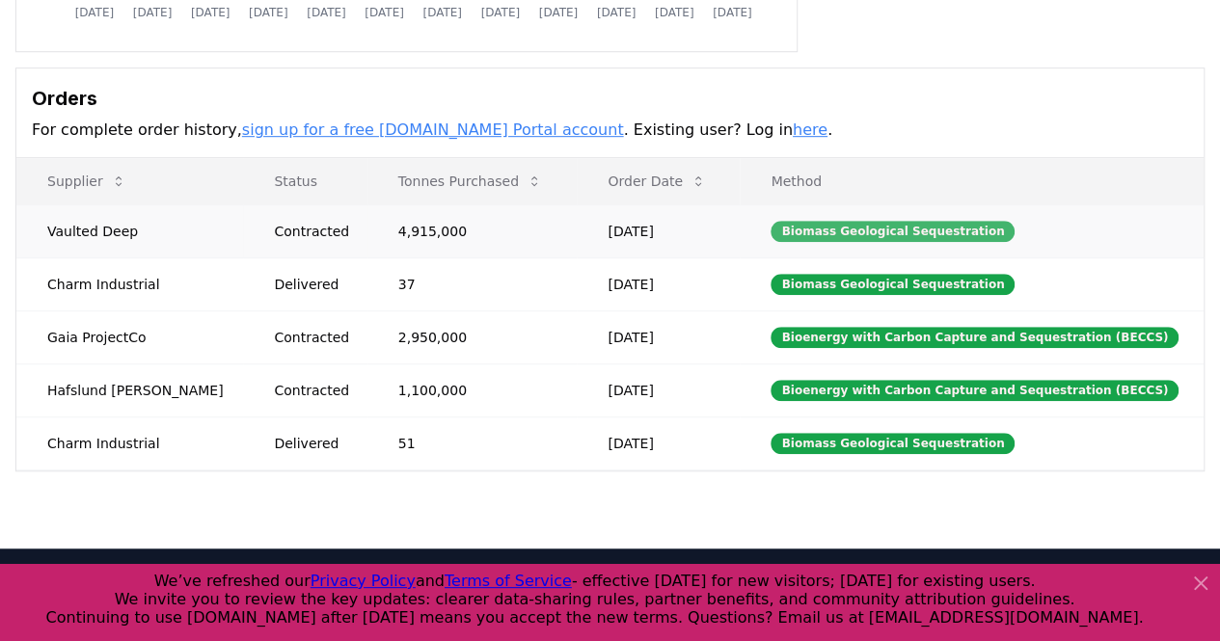
scroll to position [509, 0]
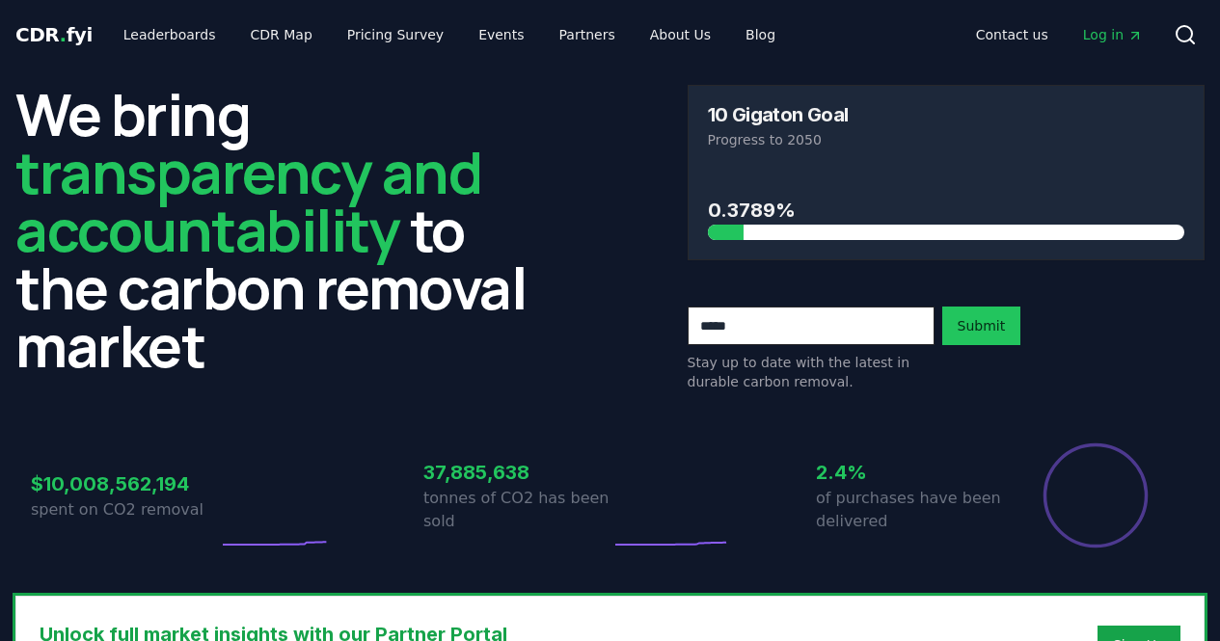
scroll to position [504, 0]
